Goal: Task Accomplishment & Management: Use online tool/utility

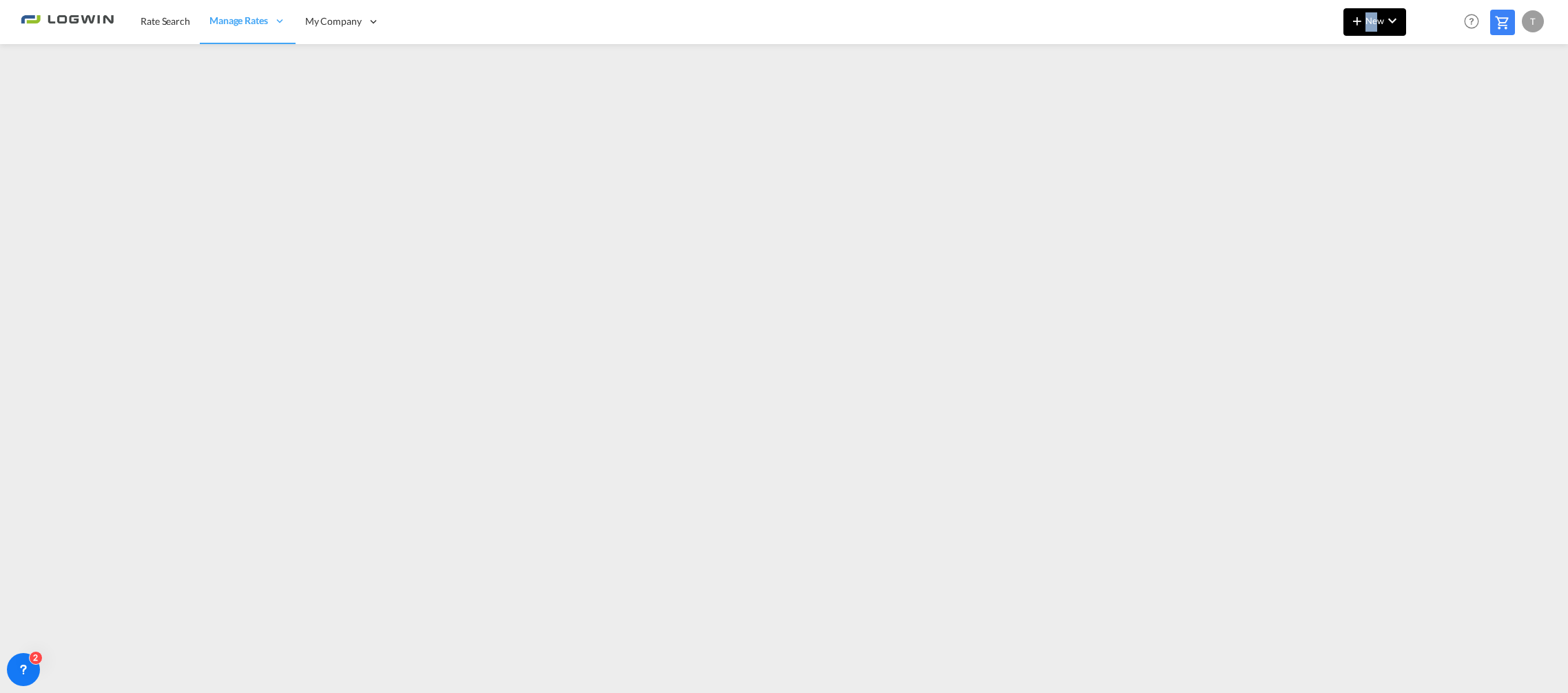
click at [1363, 20] on md-icon "icon-plus 400-fg" at bounding box center [1357, 20] width 17 height 17
click at [1472, 102] on div "Ratesheet" at bounding box center [1450, 103] width 51 height 35
click at [1373, 23] on span "New" at bounding box center [1375, 20] width 51 height 11
click at [1437, 102] on span "Ratesheet" at bounding box center [1432, 103] width 15 height 27
click at [1531, 17] on div "T" at bounding box center [1533, 21] width 22 height 22
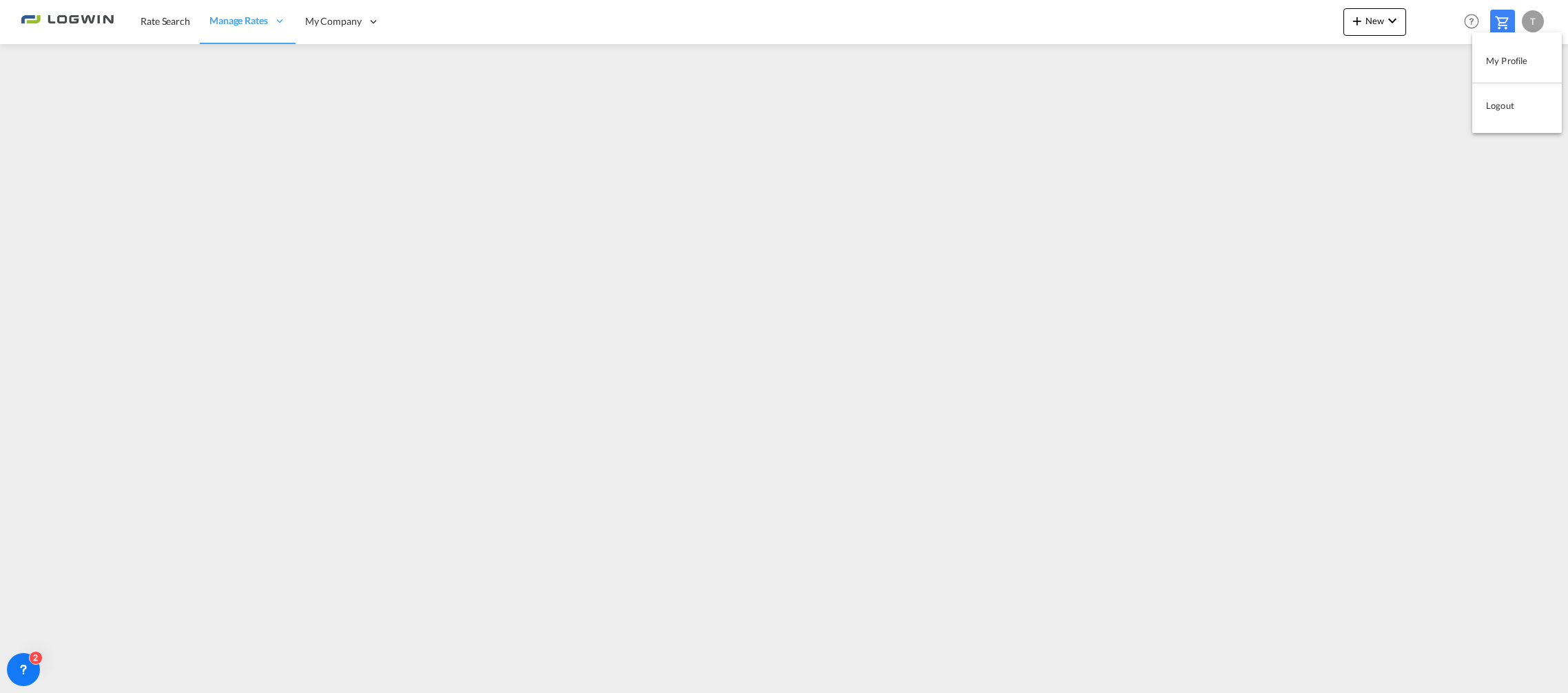
click at [1495, 111] on button "Logout" at bounding box center [1517, 105] width 89 height 27
